Goal: Find specific fact: Find specific page/section

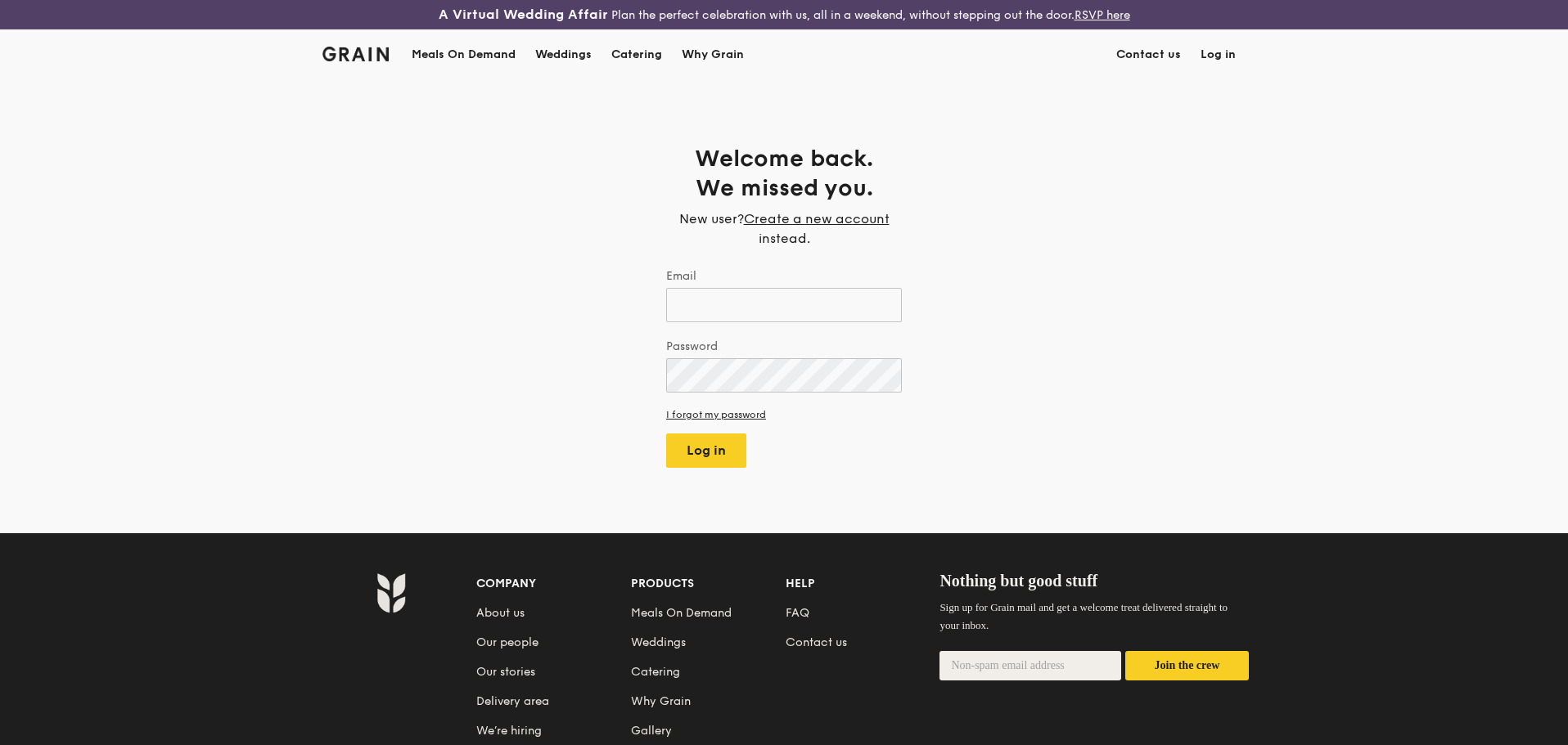
type input "[EMAIL_ADDRESS][DOMAIN_NAME]"
click at [731, 378] on div "Weddings by [PERSON_NAME] presents Plan the perfect celebration with us, all in…" at bounding box center [785, 372] width 1571 height 745
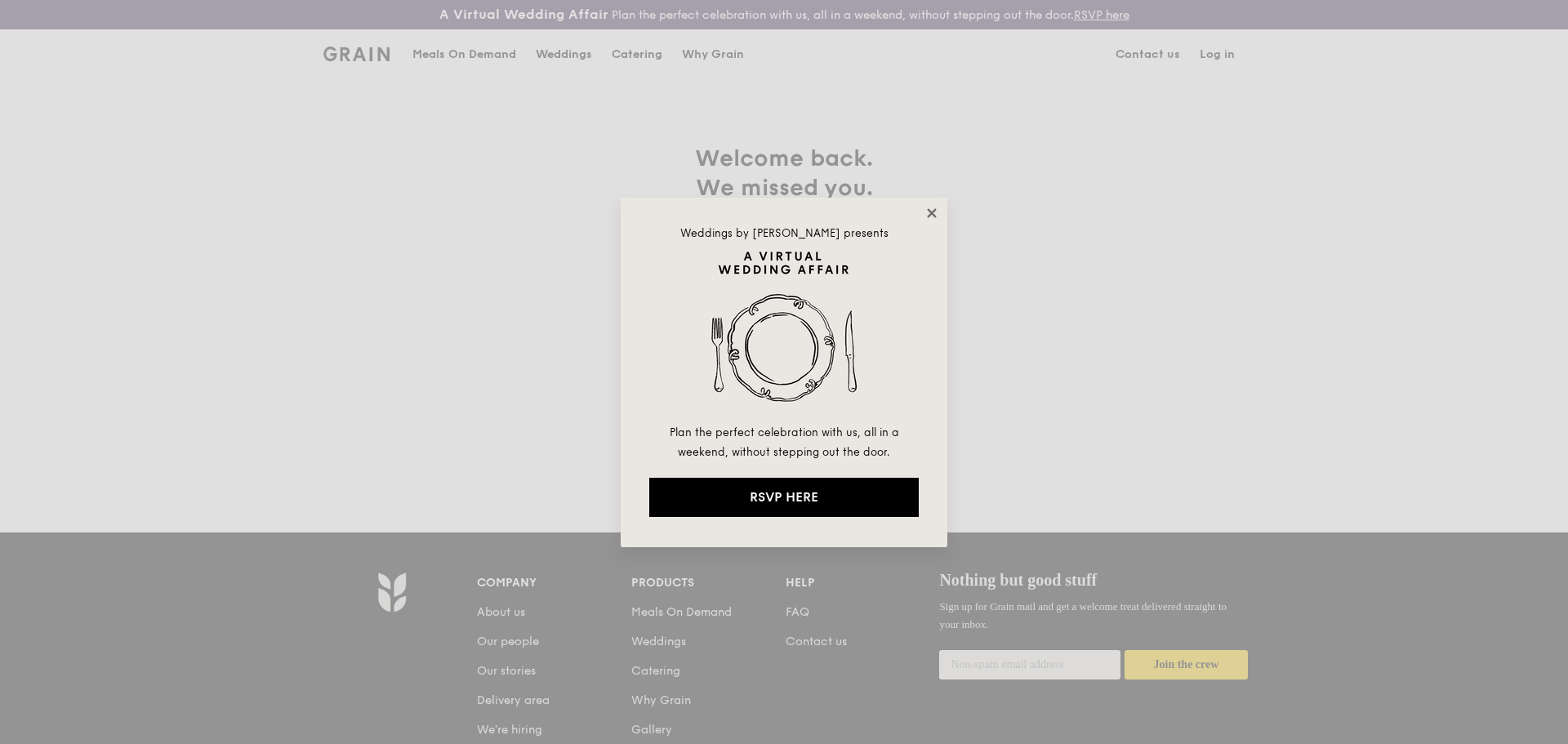
click at [932, 215] on icon at bounding box center [931, 213] width 14 height 14
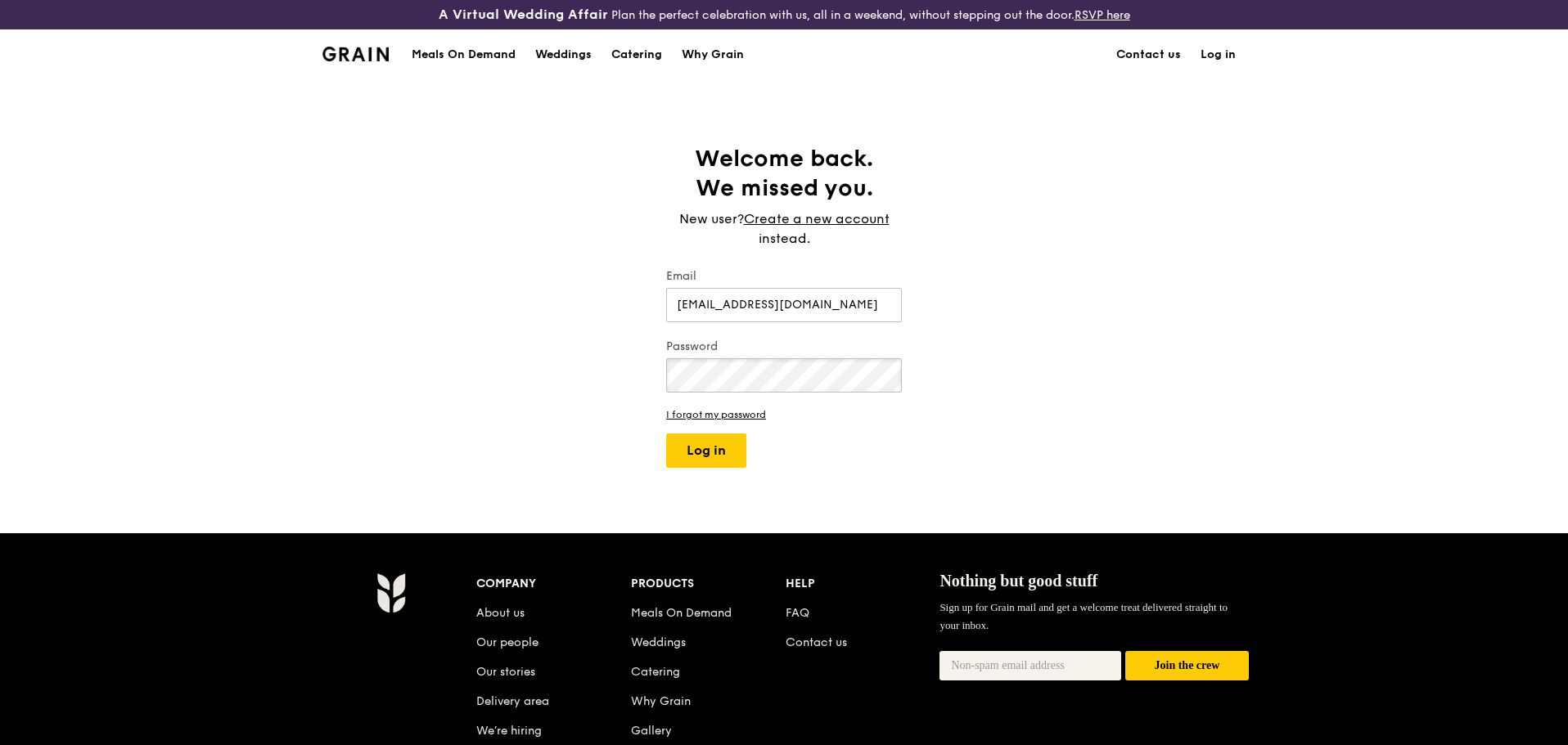
click at [666, 433] on button "Log in" at bounding box center [706, 450] width 80 height 34
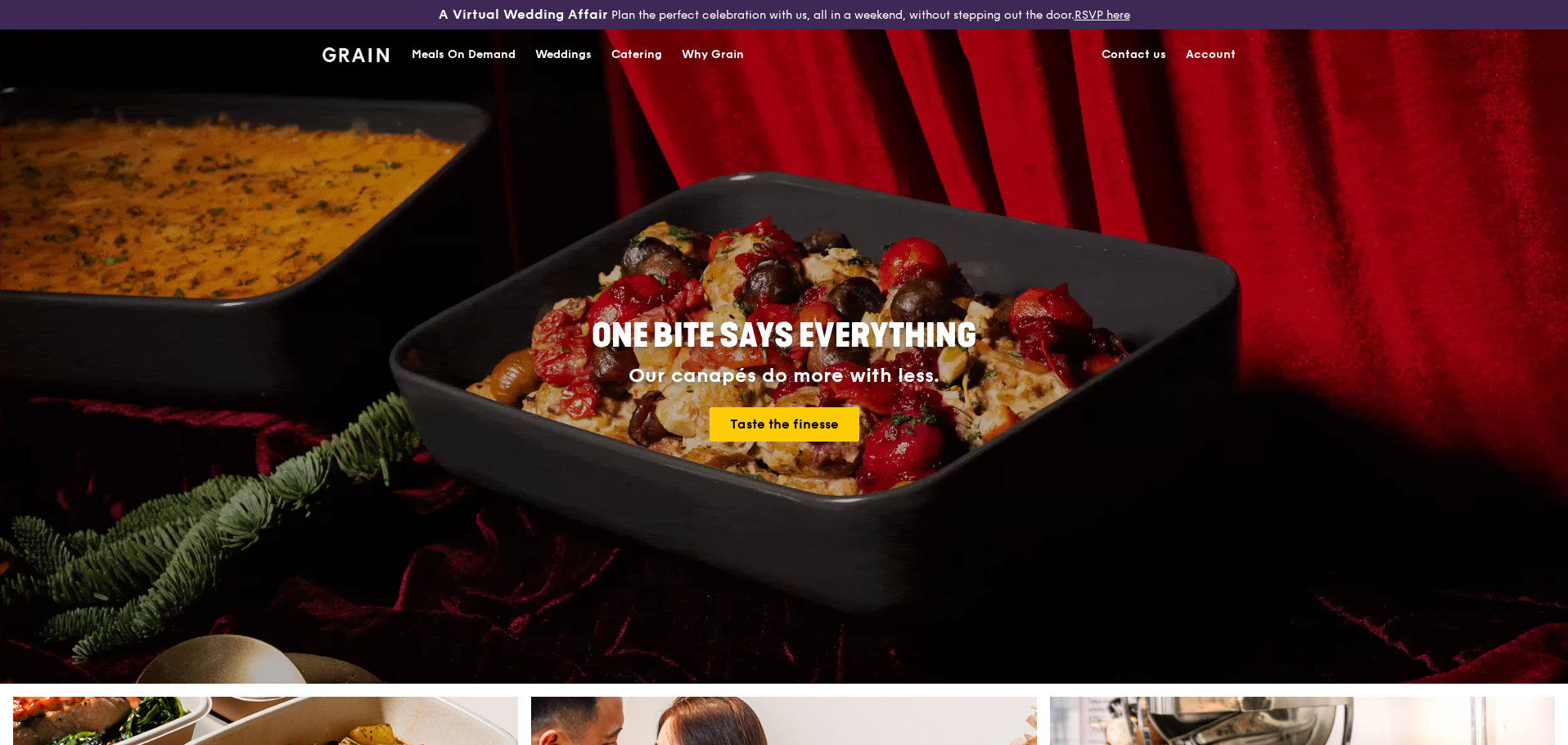
click at [1219, 62] on link "Account" at bounding box center [1211, 55] width 70 height 49
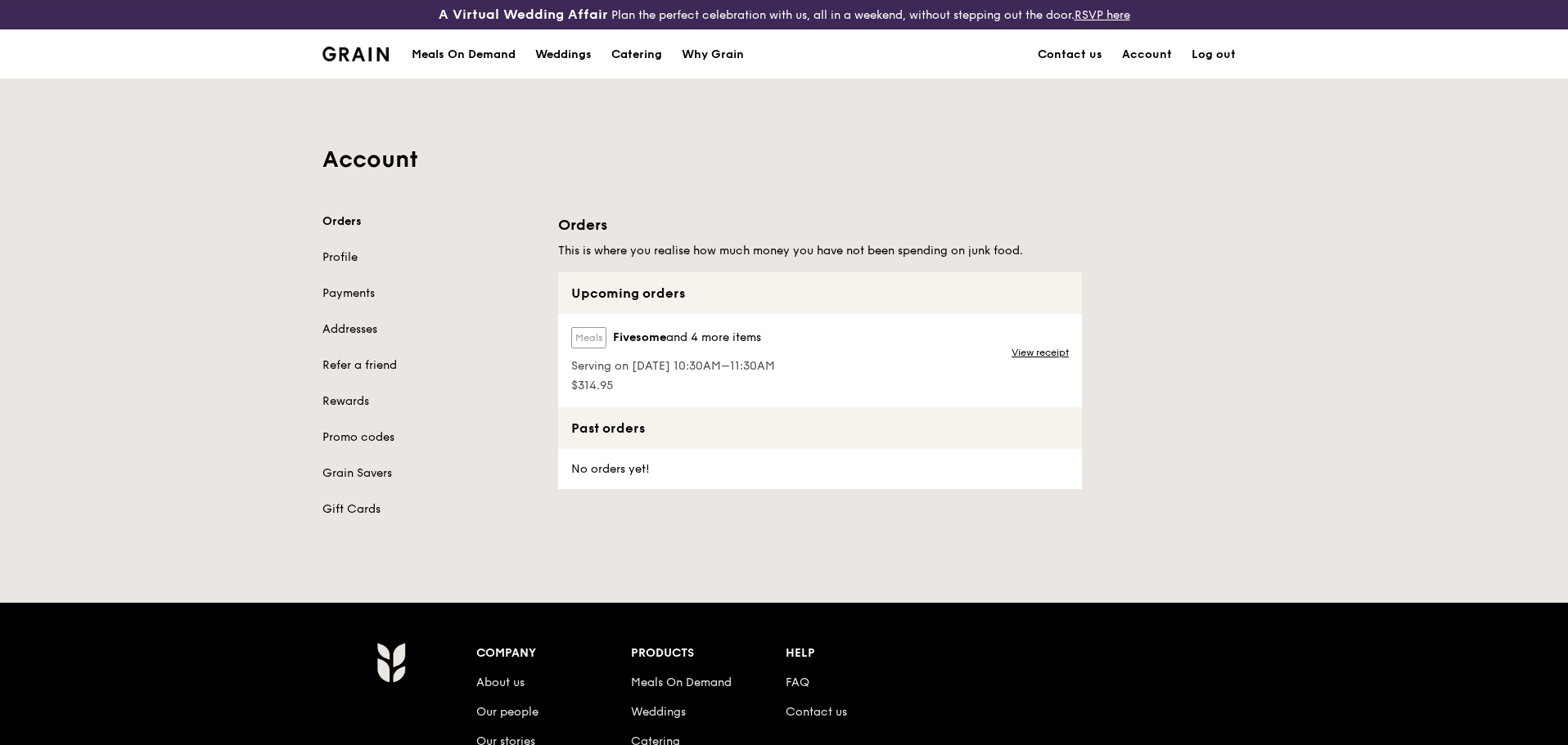
click at [1030, 345] on div "View receipt" at bounding box center [1041, 361] width 80 height 93
click at [1028, 357] on link "View receipt" at bounding box center [1039, 352] width 57 height 13
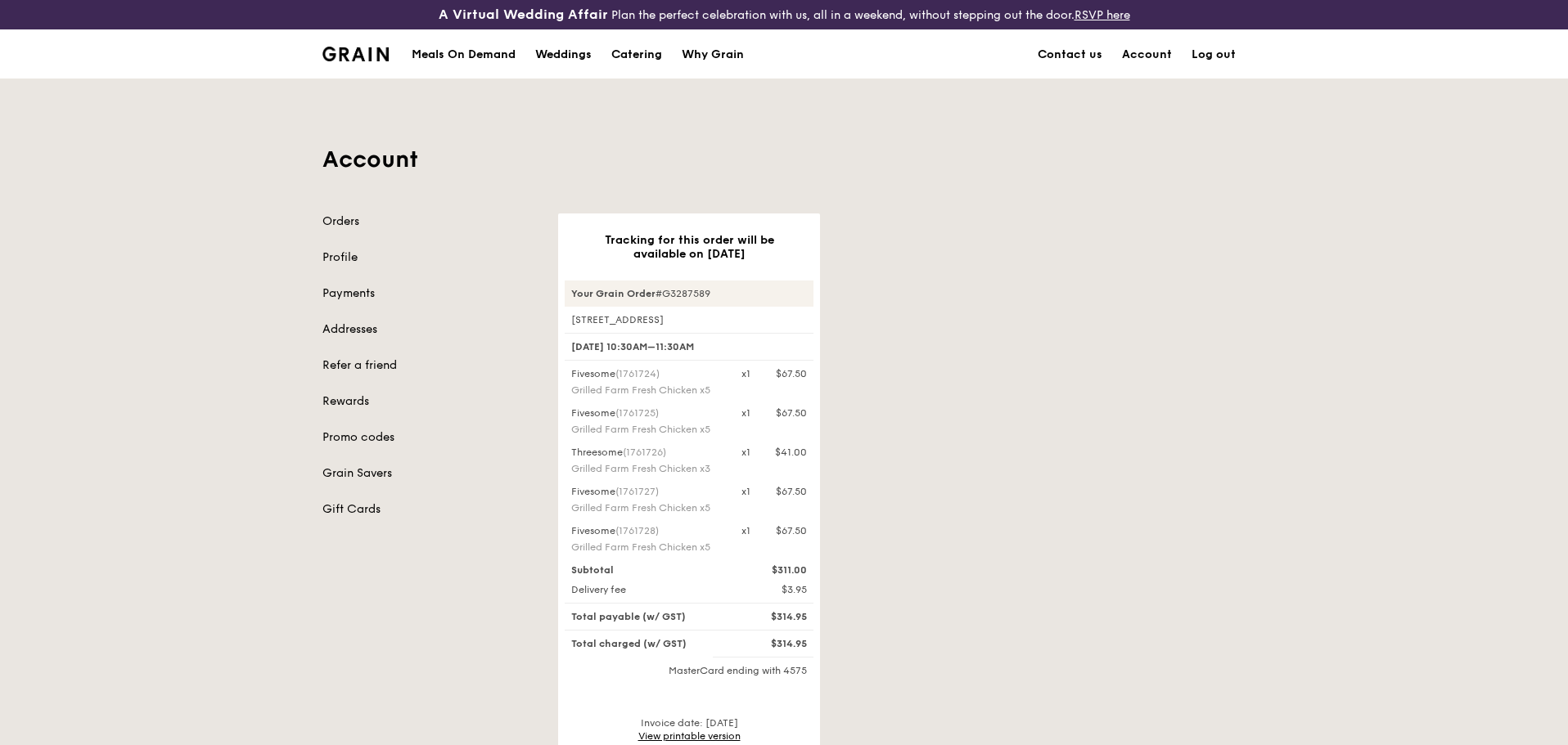
click at [625, 319] on div "[STREET_ADDRESS]" at bounding box center [688, 319] width 249 height 13
copy div "[STREET_ADDRESS]"
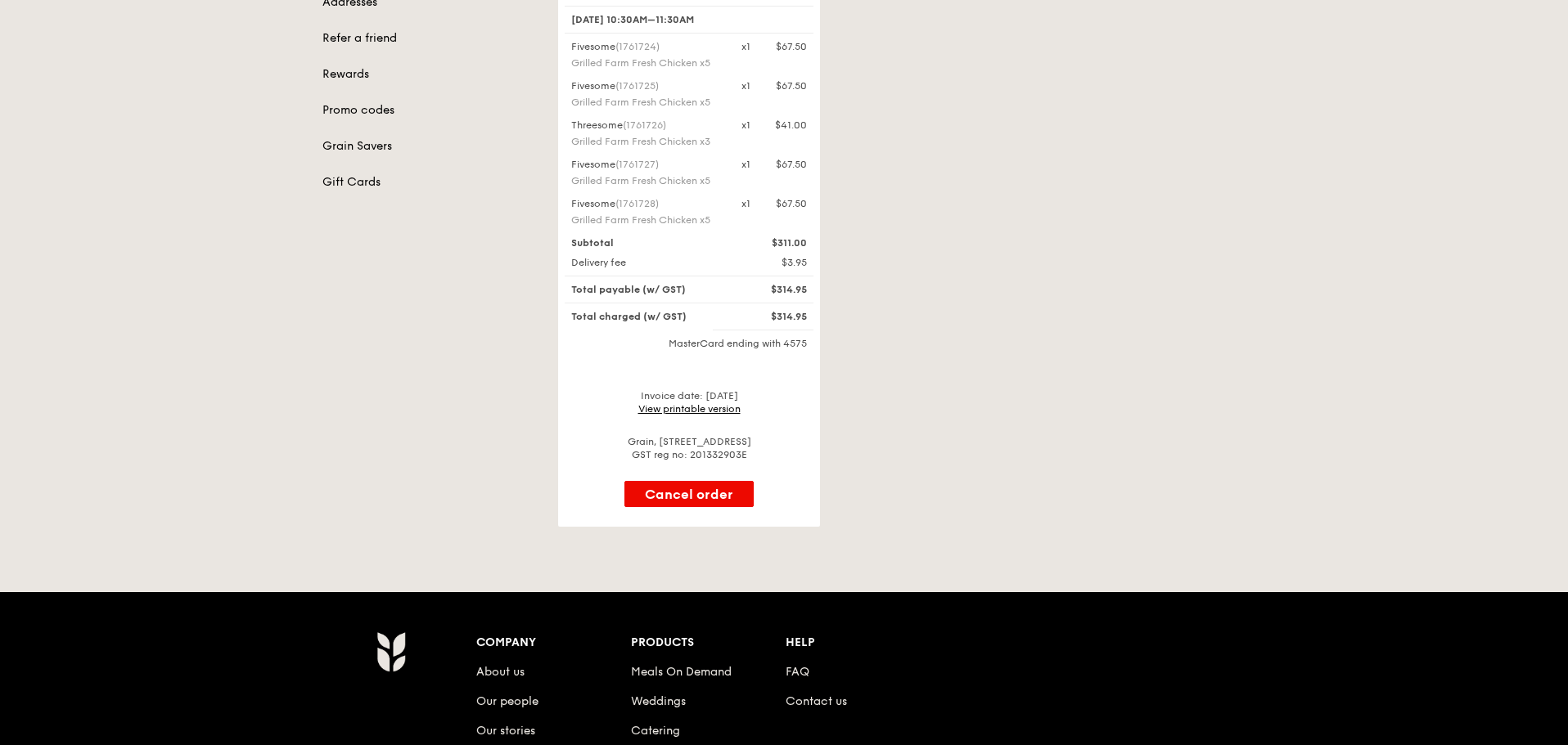
scroll to position [164, 0]
